Goal: Information Seeking & Learning: Learn about a topic

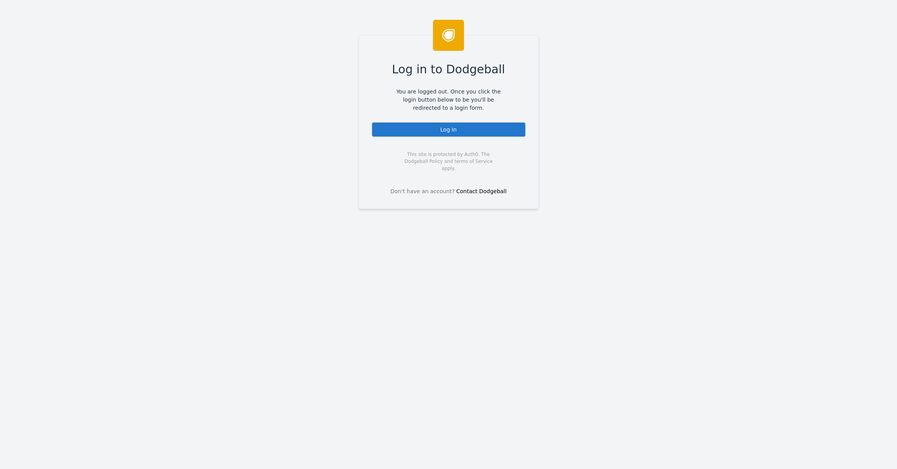
click at [462, 135] on div "Log In" at bounding box center [448, 130] width 155 height 16
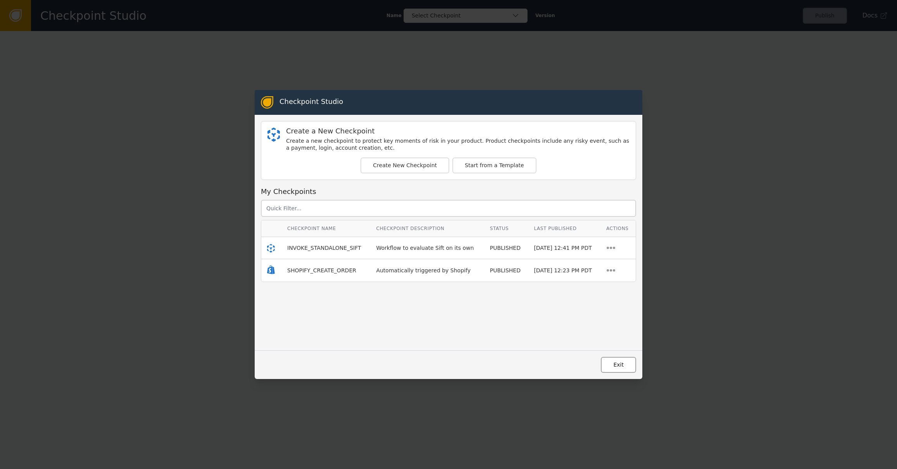
click at [627, 369] on button "Exit" at bounding box center [618, 365] width 35 height 16
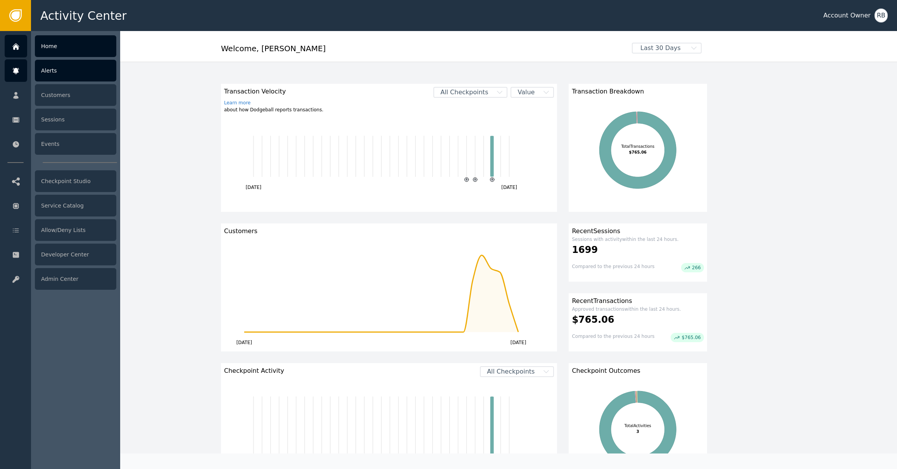
click at [46, 76] on div "Alerts" at bounding box center [75, 71] width 81 height 22
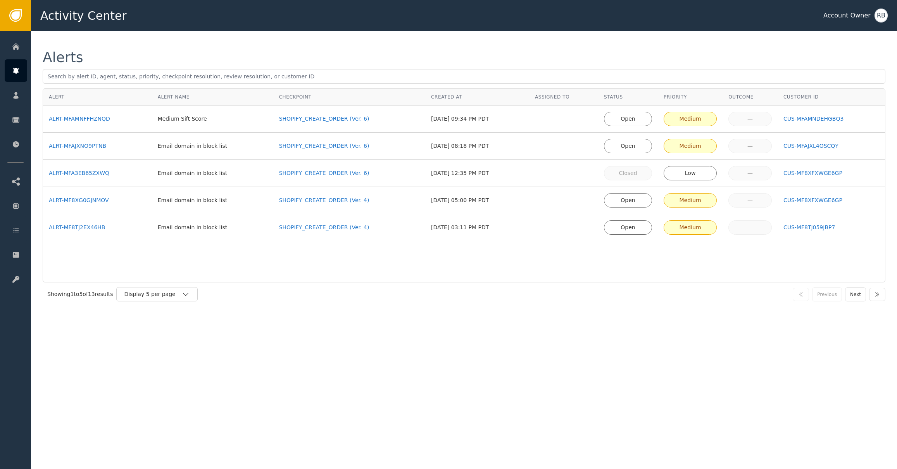
click at [233, 254] on div "Alert Alert Name Checkpoint Created At Assigned To Status Priority Outcome Cust…" at bounding box center [464, 185] width 843 height 194
click at [73, 226] on div "ALRT-MF8TJ2EX46HB" at bounding box center [97, 227] width 97 height 8
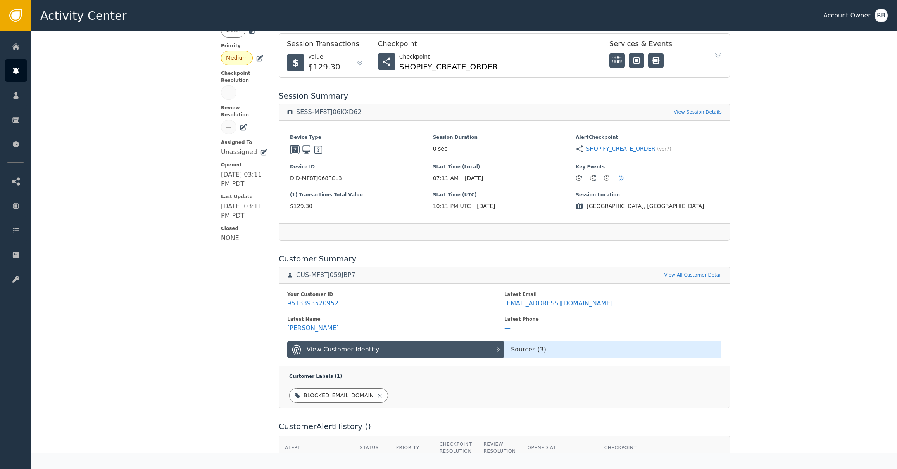
scroll to position [86, 0]
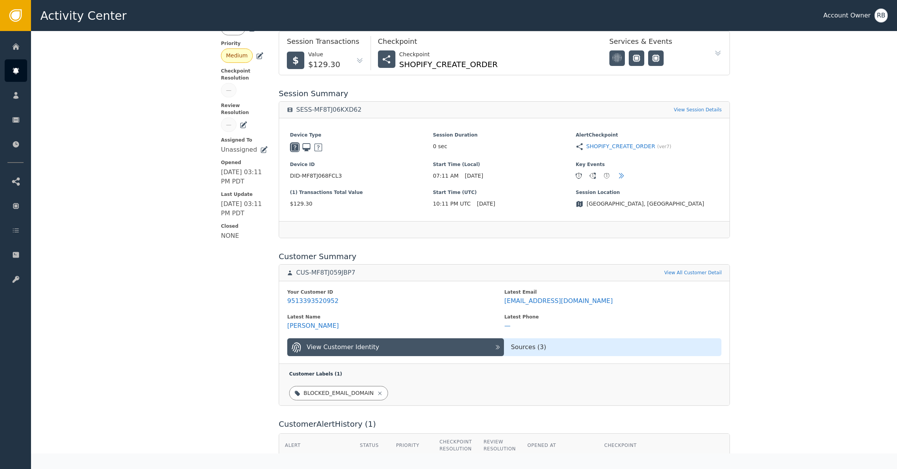
click at [532, 286] on div "Your Customer ID 9513393520952 Latest Email arshaw3@fastmail.com Latest Name Al…" at bounding box center [504, 322] width 450 height 83
click at [557, 283] on icon at bounding box center [561, 284] width 8 height 8
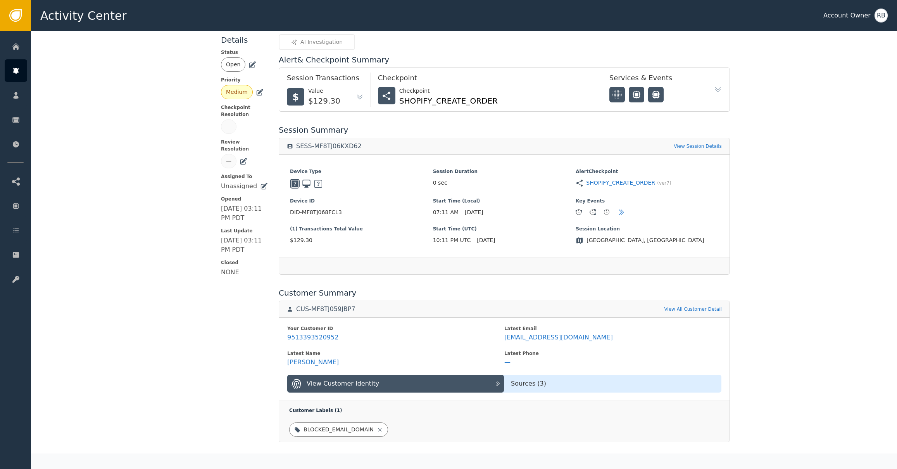
scroll to position [0, 0]
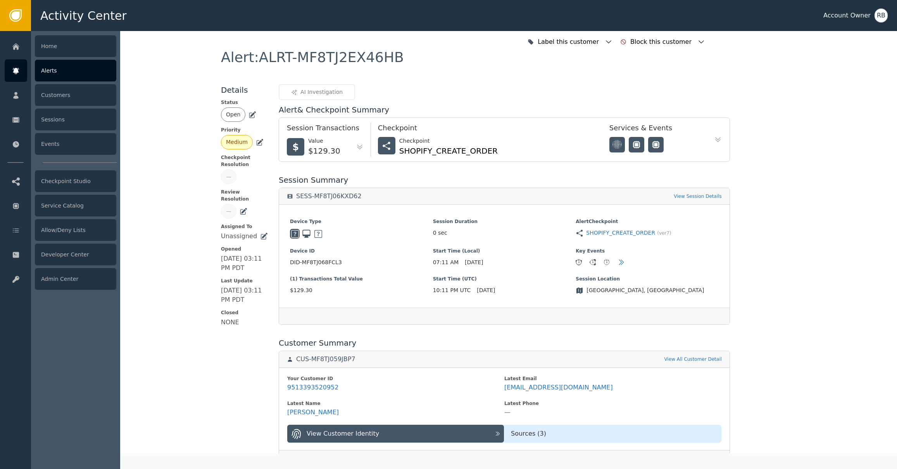
click at [14, 74] on icon at bounding box center [16, 71] width 8 height 9
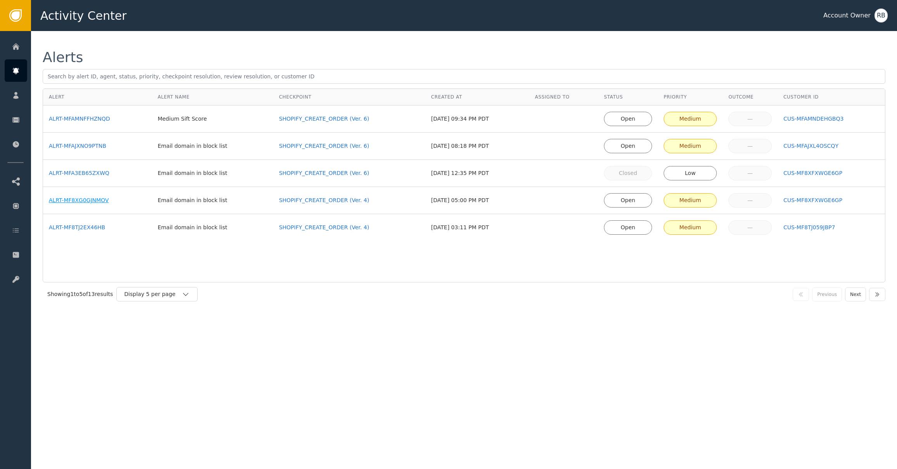
click at [86, 199] on div "ALRT-MF8XG0GJNMOV" at bounding box center [97, 200] width 97 height 8
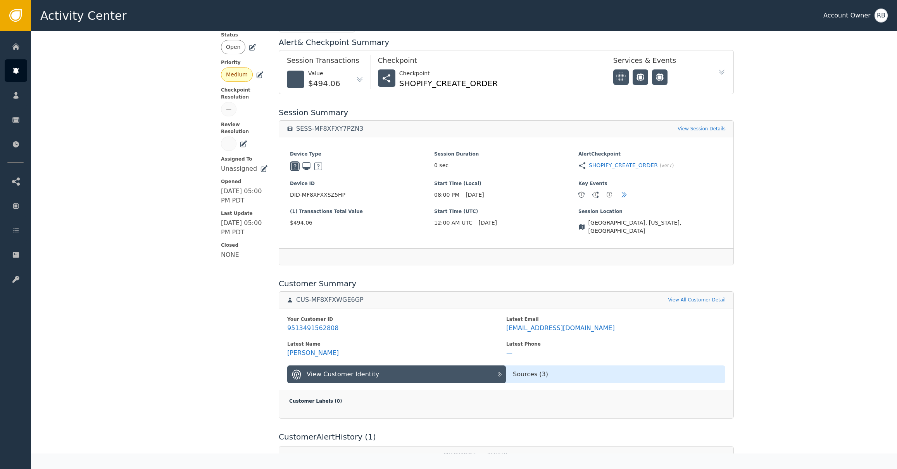
scroll to position [70, 0]
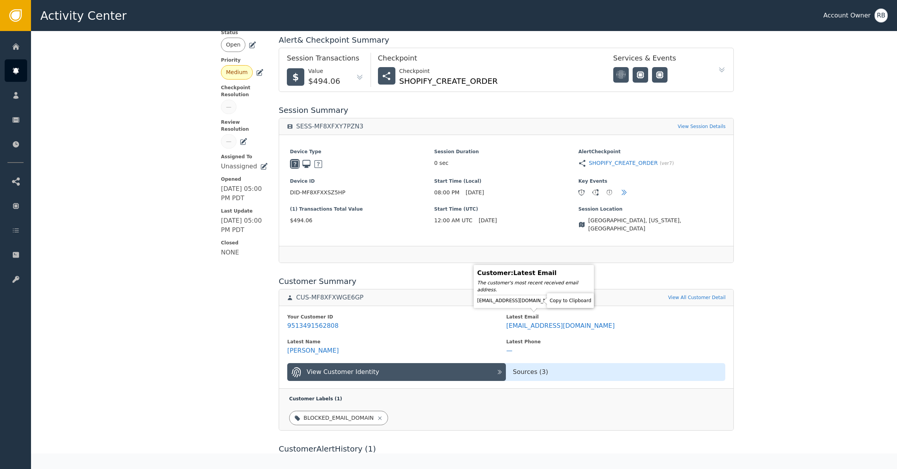
click at [562, 302] on icon at bounding box center [566, 301] width 8 height 8
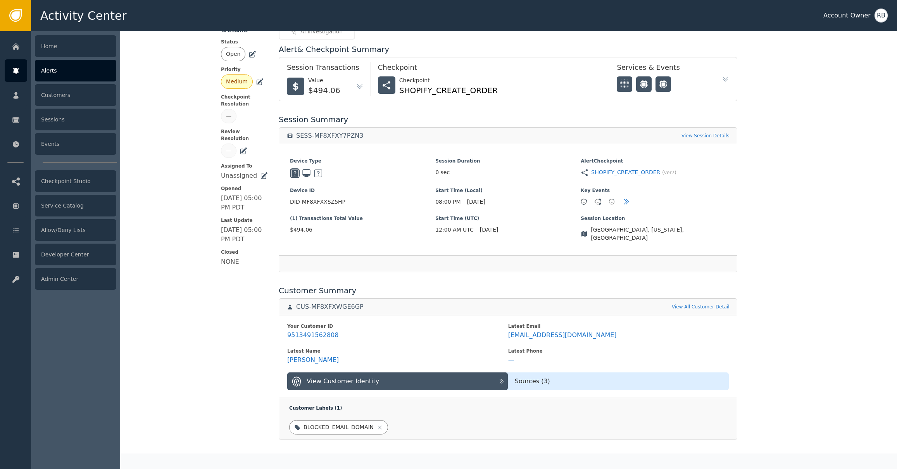
click at [47, 72] on div "Alerts" at bounding box center [75, 71] width 81 height 22
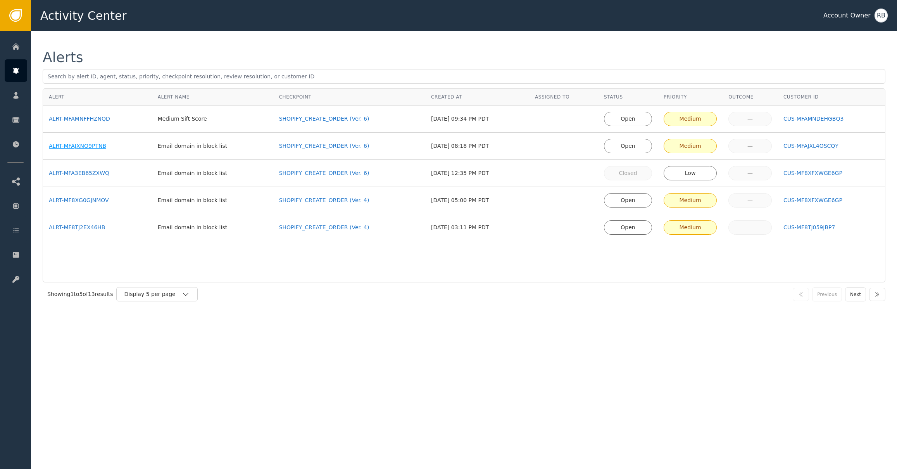
click at [83, 148] on div "ALRT-MFAJXNO9PTNB" at bounding box center [97, 146] width 97 height 8
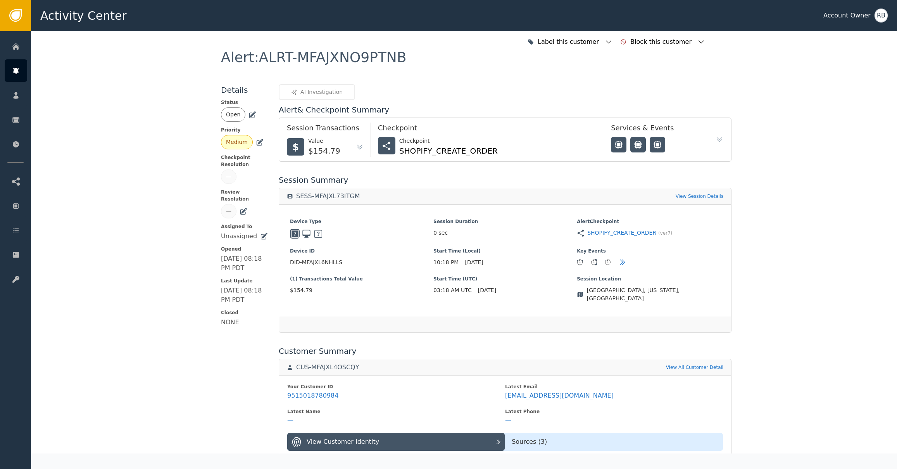
scroll to position [5, 0]
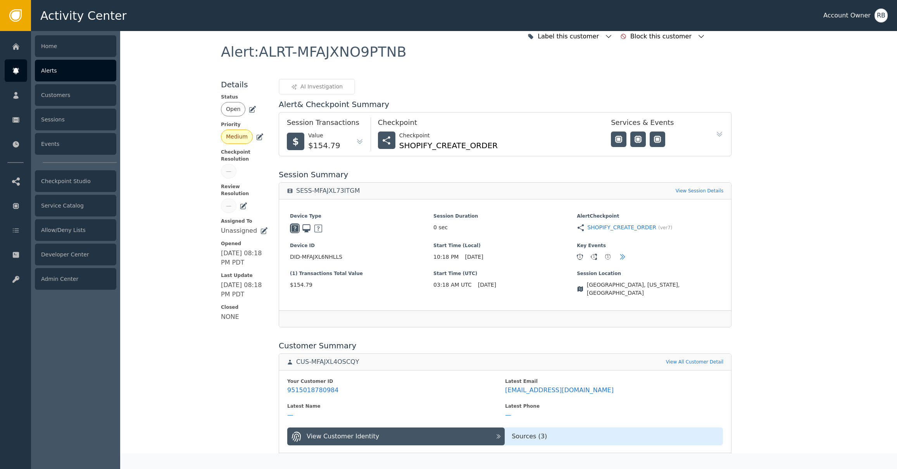
click at [16, 77] on div at bounding box center [16, 70] width 22 height 22
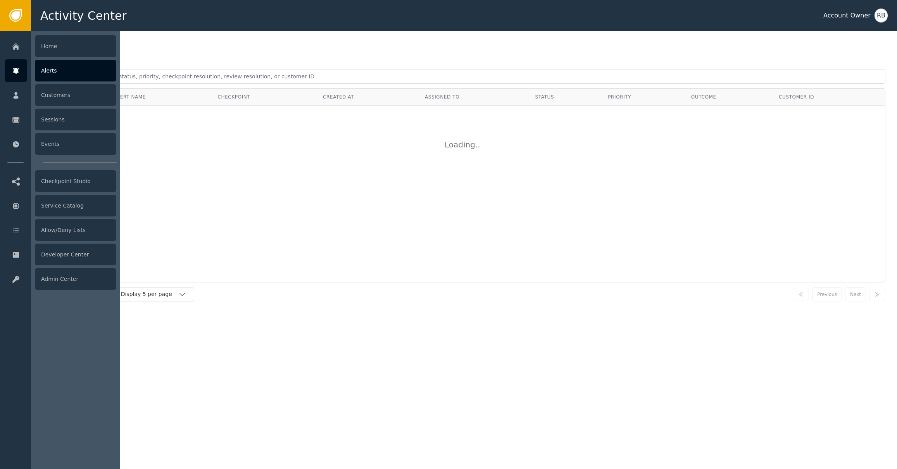
click at [47, 73] on div "Alerts" at bounding box center [75, 71] width 81 height 22
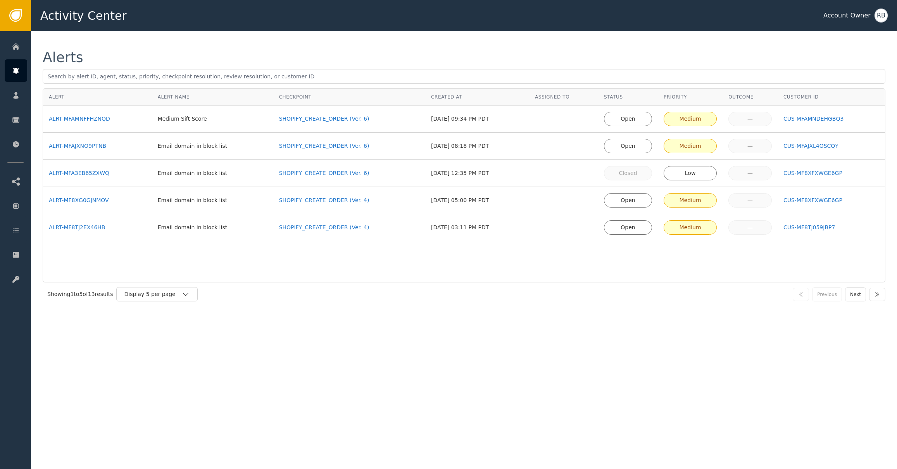
drag, startPoint x: 307, startPoint y: 338, endPoint x: 268, endPoint y: 319, distance: 43.2
click at [306, 338] on div "Alerts Alert Alert Name Checkpoint Created At Assigned To Status Priority Outco…" at bounding box center [464, 250] width 866 height 438
click at [74, 147] on div "ALRT-MFAJXNO9PTNB" at bounding box center [97, 146] width 97 height 8
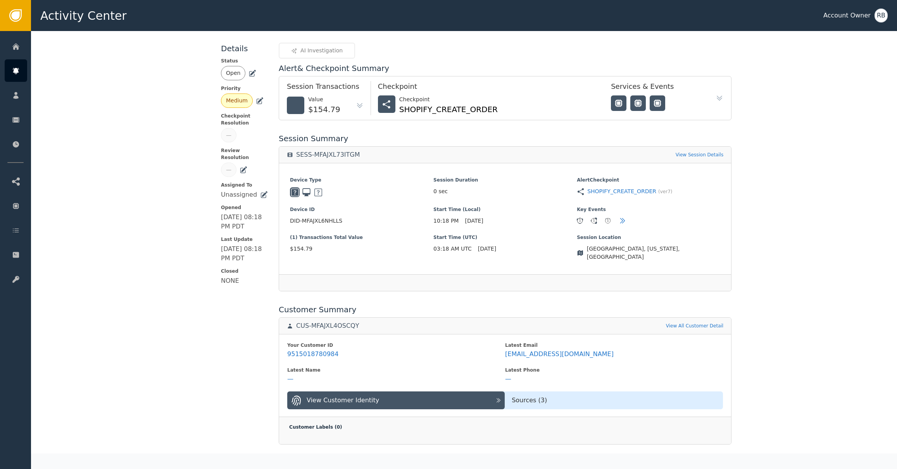
scroll to position [49, 0]
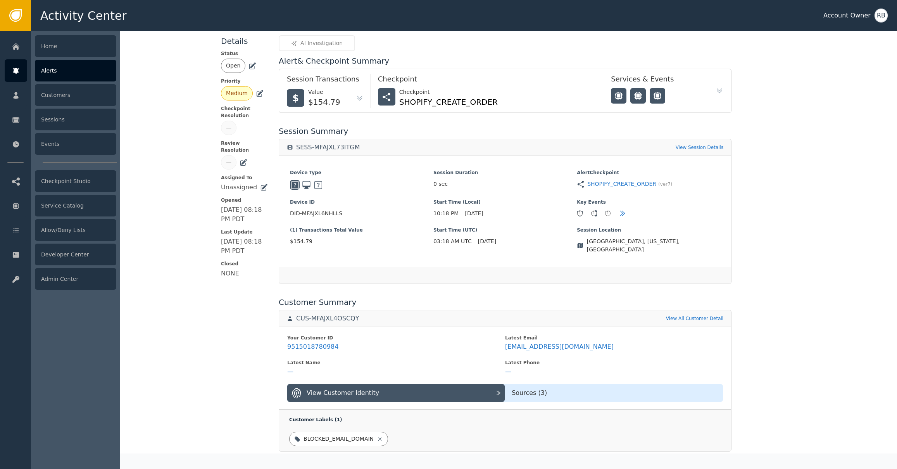
click at [21, 69] on div at bounding box center [16, 70] width 22 height 22
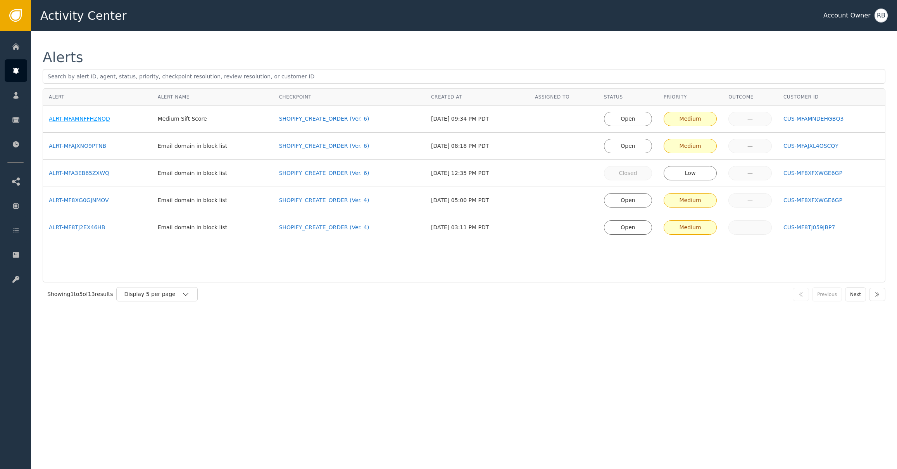
click at [90, 119] on div "ALRT-MFAMNFFHZNQD" at bounding box center [97, 119] width 97 height 8
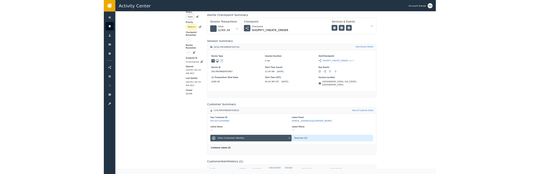
scroll to position [76, 0]
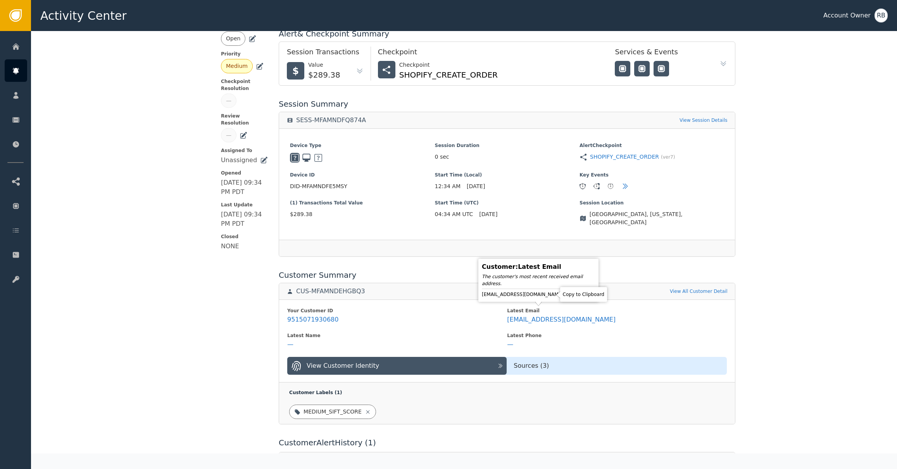
click at [566, 296] on icon at bounding box center [570, 294] width 8 height 8
drag, startPoint x: 540, startPoint y: 359, endPoint x: 535, endPoint y: 360, distance: 5.2
click at [540, 361] on div "Sources ( 3 )" at bounding box center [617, 365] width 220 height 9
click at [533, 361] on div "Sources ( 3 )" at bounding box center [617, 365] width 220 height 9
click at [566, 361] on div "Sources ( 3 )" at bounding box center [617, 365] width 220 height 9
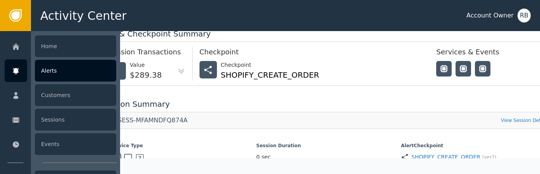
click at [47, 73] on div "Alerts" at bounding box center [75, 71] width 81 height 22
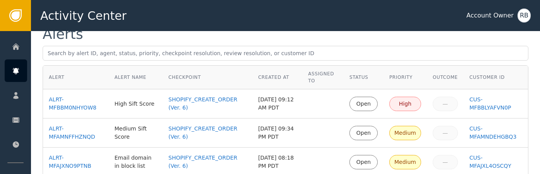
scroll to position [24, 0]
click at [80, 107] on div "ALRT-MFBBM0NHYOW8" at bounding box center [76, 103] width 54 height 16
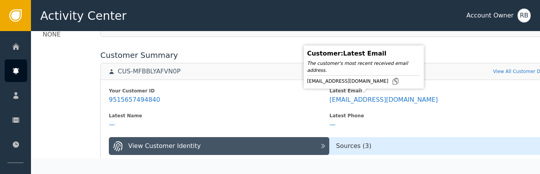
scroll to position [289, 0]
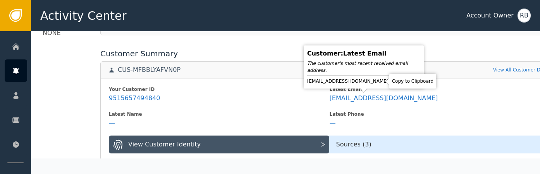
click at [393, 79] on icon at bounding box center [395, 81] width 5 height 6
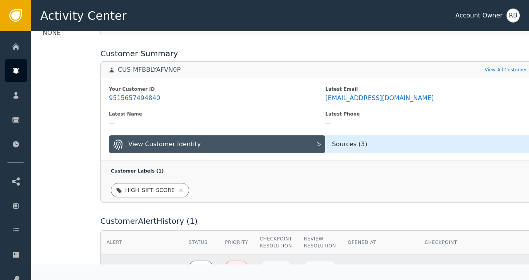
scroll to position [292, 0]
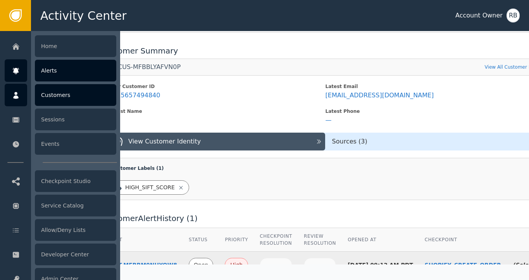
click at [15, 98] on icon at bounding box center [15, 95] width 5 height 7
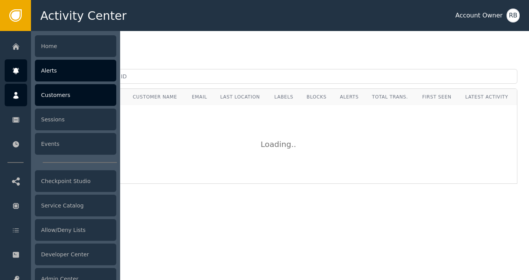
click at [55, 78] on div "Alerts" at bounding box center [75, 71] width 81 height 22
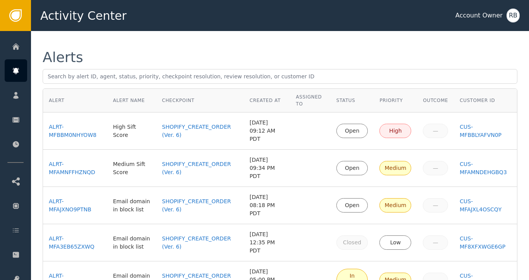
scroll to position [45, 0]
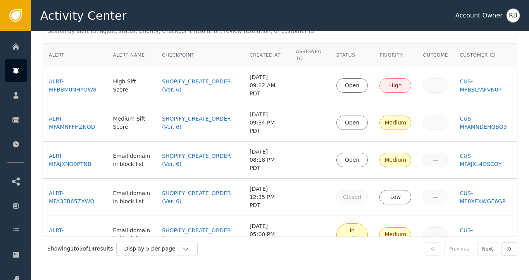
click at [309, 254] on div "Showing 1 to 5 of 14 results Display 5 per page" at bounding box center [178, 249] width 262 height 14
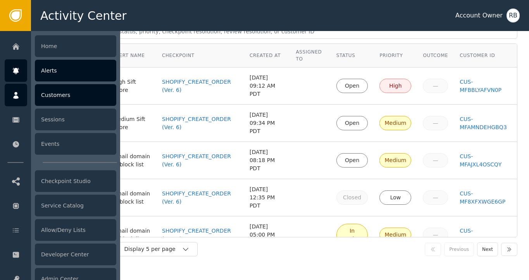
click at [15, 101] on div at bounding box center [16, 95] width 22 height 22
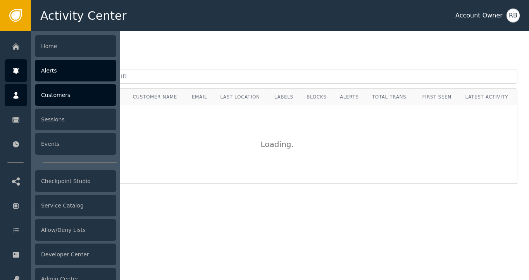
click at [17, 76] on div at bounding box center [16, 70] width 22 height 22
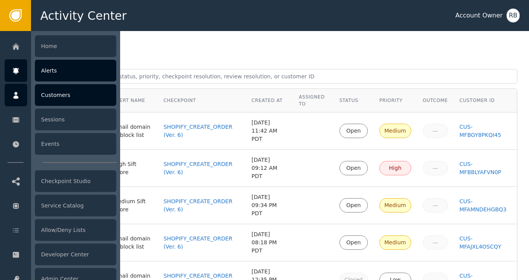
click at [19, 96] on icon at bounding box center [16, 95] width 8 height 9
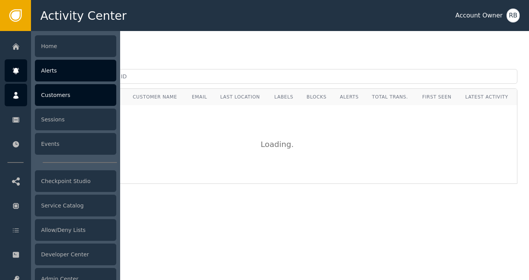
click at [17, 76] on div at bounding box center [16, 70] width 22 height 22
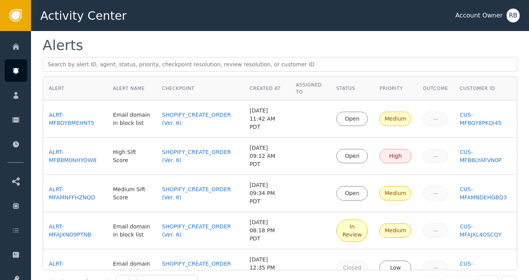
scroll to position [5, 0]
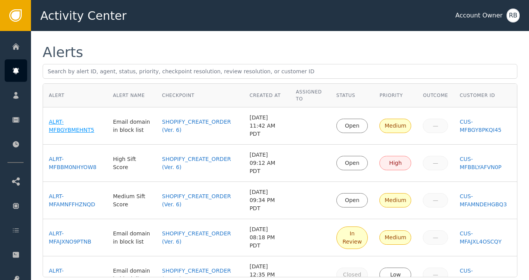
click at [81, 128] on div "ALRT-MFBGYBMEHNT5" at bounding box center [75, 126] width 52 height 16
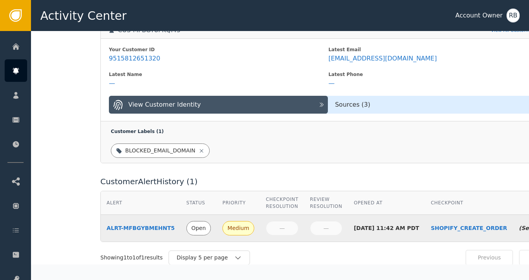
scroll to position [344, 0]
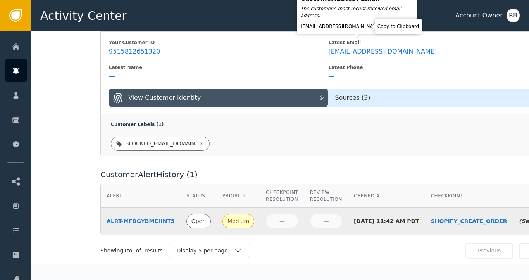
click at [386, 25] on icon at bounding box center [388, 26] width 5 height 6
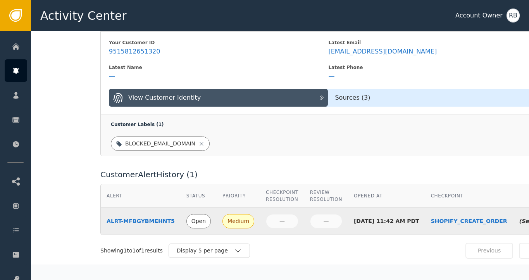
scroll to position [344, 0]
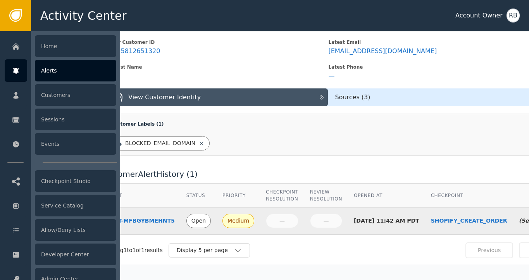
click at [17, 72] on icon at bounding box center [16, 71] width 6 height 6
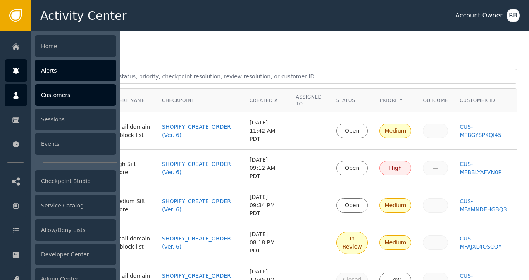
click at [18, 98] on icon at bounding box center [15, 95] width 5 height 7
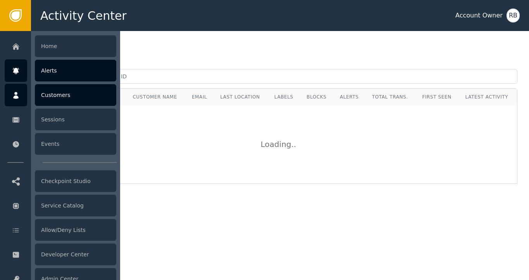
click at [17, 72] on icon at bounding box center [16, 71] width 6 height 6
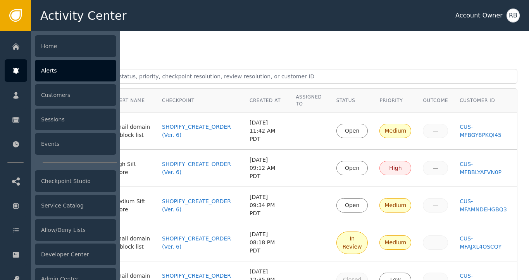
click at [25, 78] on div at bounding box center [16, 70] width 22 height 22
click at [64, 78] on div "Alerts" at bounding box center [75, 71] width 81 height 22
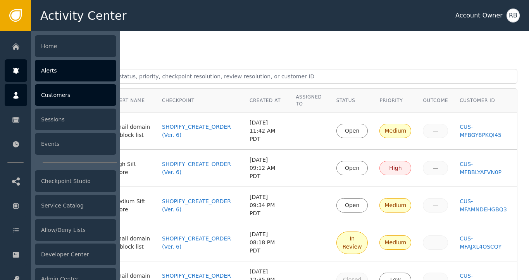
click at [65, 98] on div "Customers" at bounding box center [75, 95] width 81 height 22
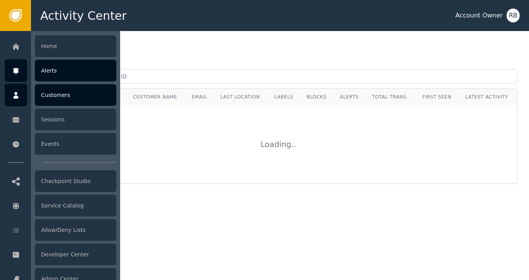
click at [14, 73] on icon at bounding box center [16, 71] width 8 height 9
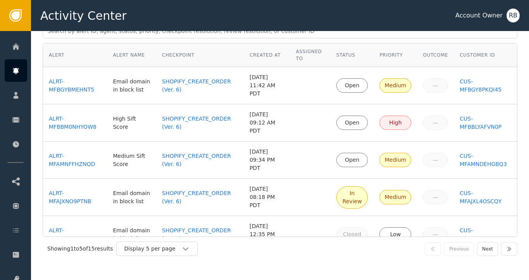
scroll to position [41, 0]
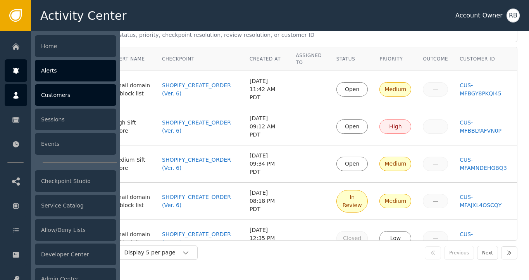
click at [16, 96] on icon at bounding box center [15, 95] width 5 height 7
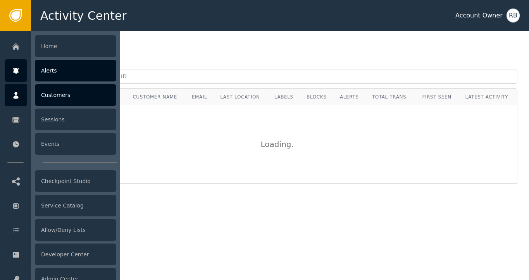
click at [14, 75] on icon at bounding box center [16, 71] width 8 height 9
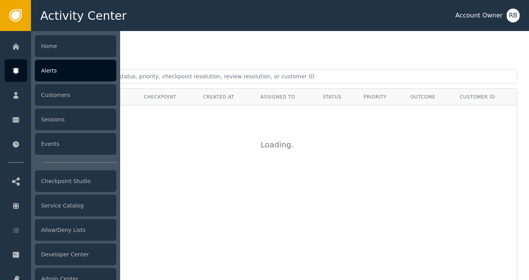
click at [47, 74] on div "Alerts" at bounding box center [75, 71] width 81 height 22
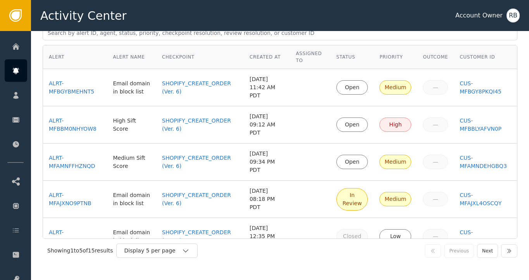
scroll to position [45, 0]
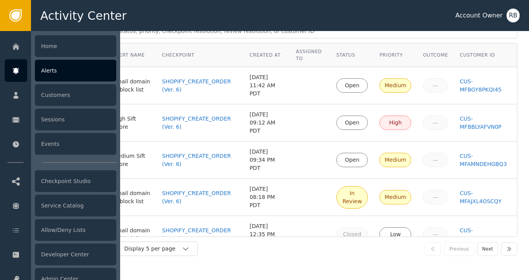
click at [20, 69] on div at bounding box center [16, 70] width 22 height 22
click at [61, 73] on div "Alerts" at bounding box center [75, 71] width 81 height 22
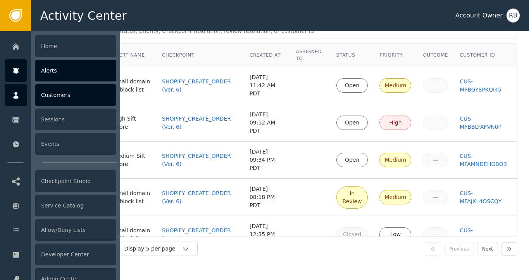
click at [5, 101] on div at bounding box center [16, 95] width 22 height 22
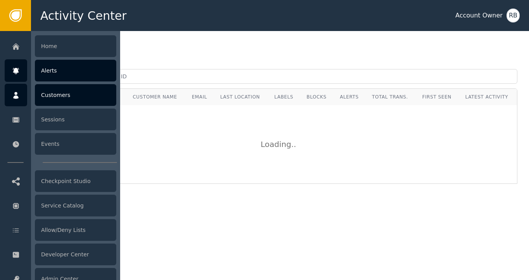
click at [24, 73] on div at bounding box center [16, 70] width 22 height 22
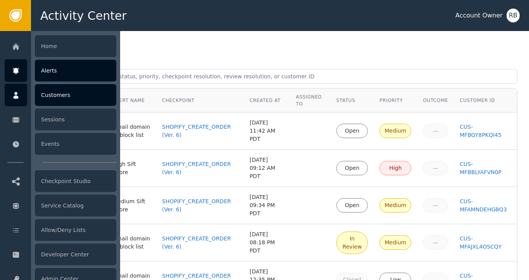
click at [14, 99] on icon at bounding box center [16, 95] width 8 height 9
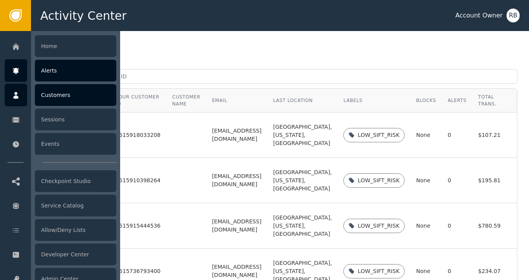
click at [14, 73] on icon at bounding box center [16, 71] width 8 height 9
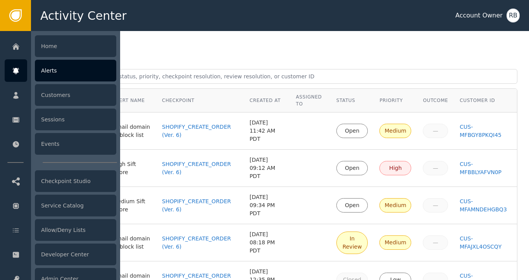
click at [18, 76] on div at bounding box center [16, 70] width 22 height 22
click at [44, 76] on div "Alerts" at bounding box center [75, 71] width 81 height 22
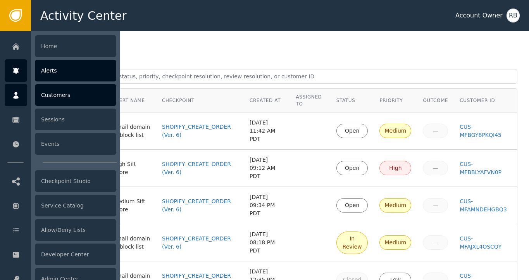
click at [22, 99] on div at bounding box center [16, 95] width 22 height 22
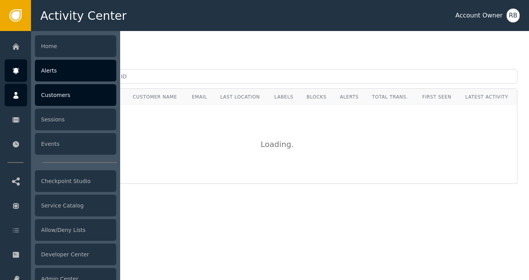
click at [18, 76] on div at bounding box center [16, 70] width 22 height 22
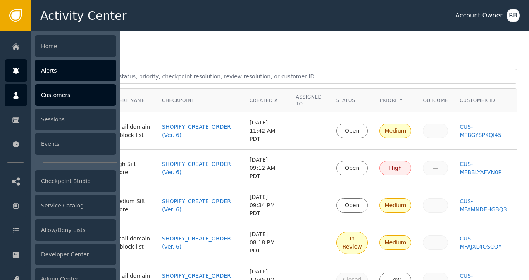
click at [15, 98] on icon at bounding box center [15, 95] width 5 height 7
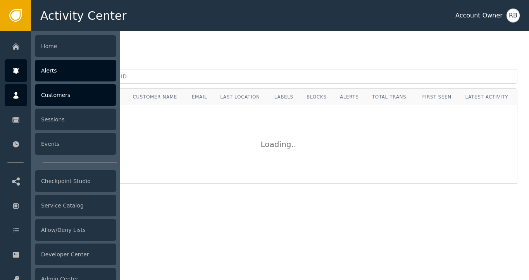
click at [65, 69] on div "Alerts" at bounding box center [75, 71] width 81 height 22
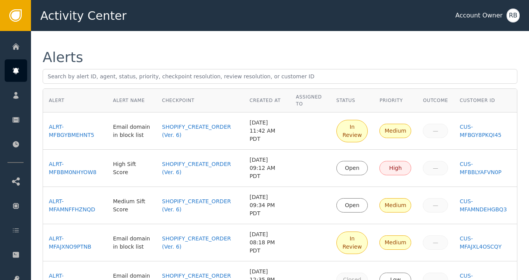
scroll to position [1, 0]
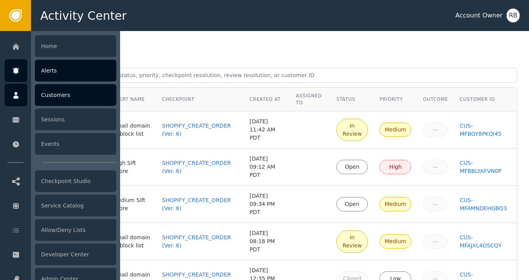
click at [19, 100] on div at bounding box center [16, 95] width 22 height 22
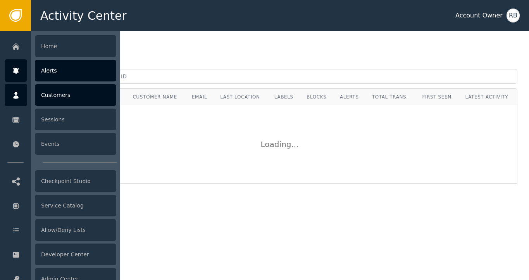
click at [53, 73] on div "Alerts" at bounding box center [75, 71] width 81 height 22
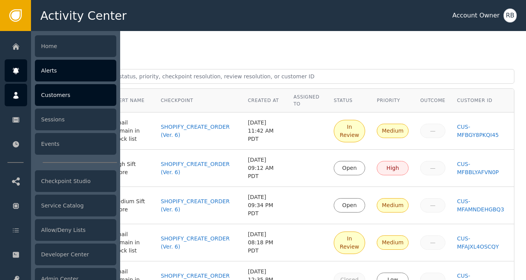
click at [11, 90] on div at bounding box center [16, 95] width 22 height 22
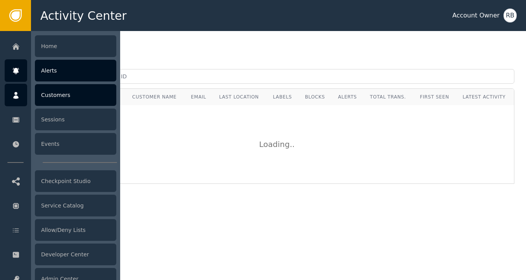
click at [42, 72] on div "Alerts" at bounding box center [75, 71] width 81 height 22
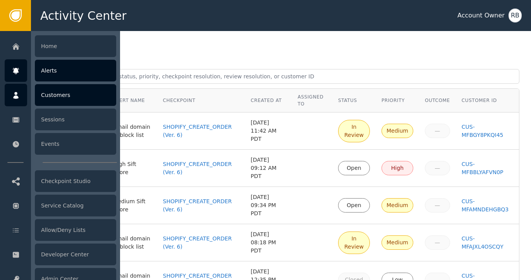
click at [19, 97] on icon at bounding box center [16, 95] width 8 height 9
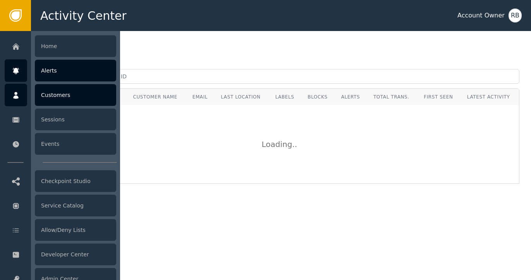
click at [49, 69] on div "Alerts" at bounding box center [75, 71] width 81 height 22
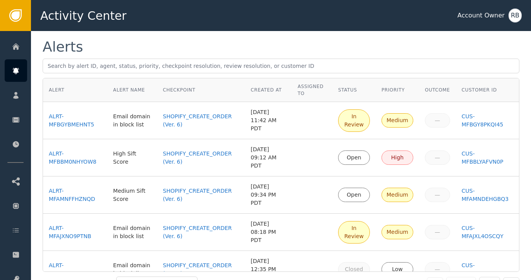
scroll to position [16, 0]
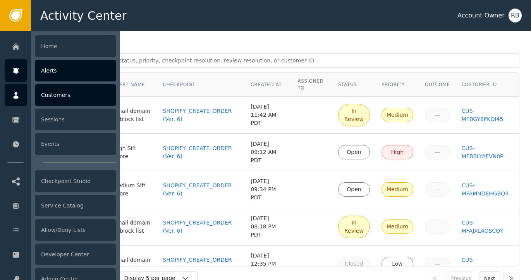
click at [19, 96] on icon at bounding box center [16, 95] width 8 height 9
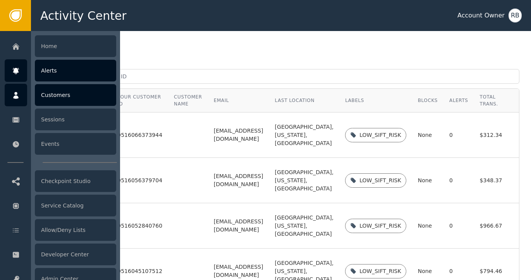
click at [41, 71] on div "Alerts" at bounding box center [75, 71] width 81 height 22
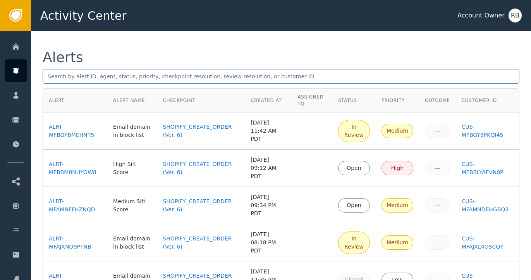
click at [50, 71] on input "text" at bounding box center [281, 76] width 477 height 15
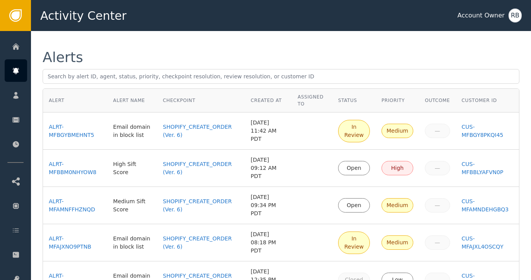
scroll to position [10, 0]
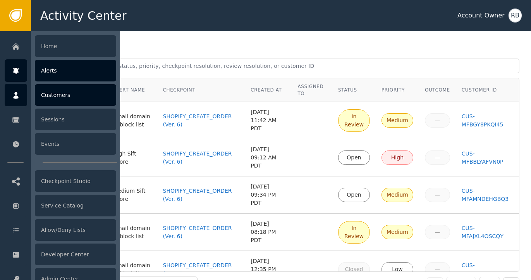
click at [18, 97] on icon at bounding box center [16, 95] width 8 height 9
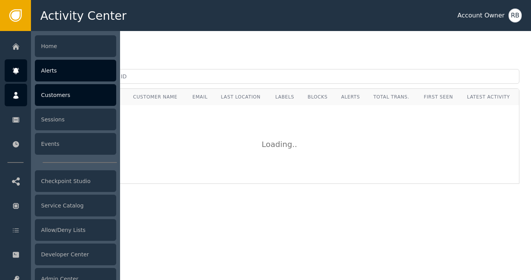
click at [60, 74] on div "Alerts" at bounding box center [75, 71] width 81 height 22
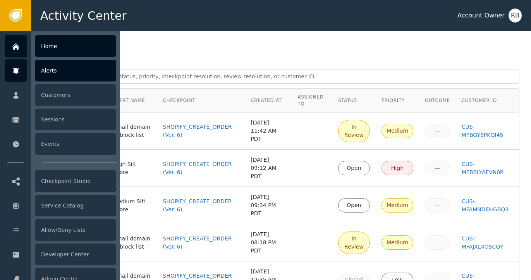
click at [57, 51] on div "Home" at bounding box center [75, 46] width 81 height 22
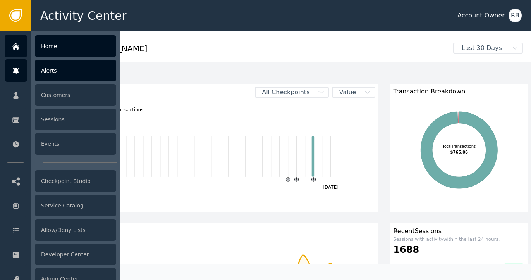
click at [50, 72] on div "Alerts" at bounding box center [75, 71] width 81 height 22
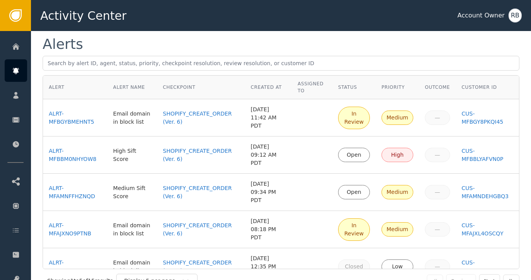
scroll to position [16, 0]
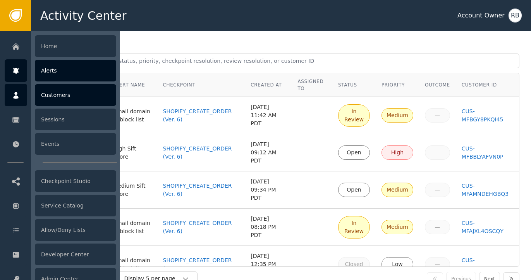
click at [15, 97] on icon at bounding box center [15, 95] width 5 height 7
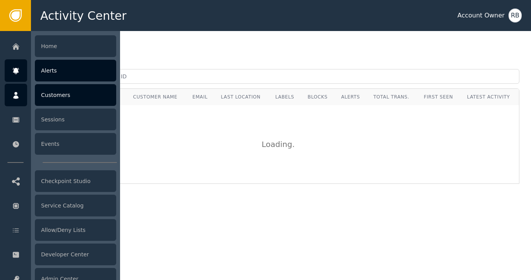
click at [14, 69] on icon at bounding box center [16, 71] width 6 height 6
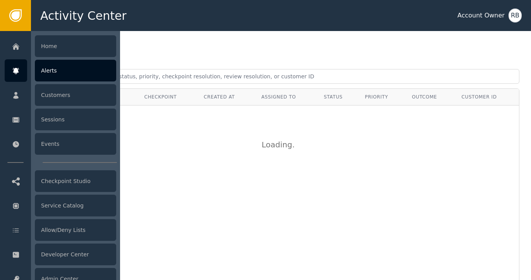
click at [58, 72] on div "Alerts" at bounding box center [75, 71] width 81 height 22
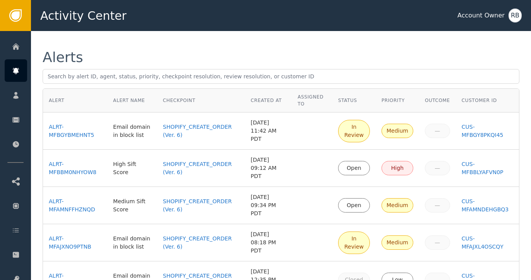
scroll to position [2, 0]
